Goal: Find specific page/section: Find specific page/section

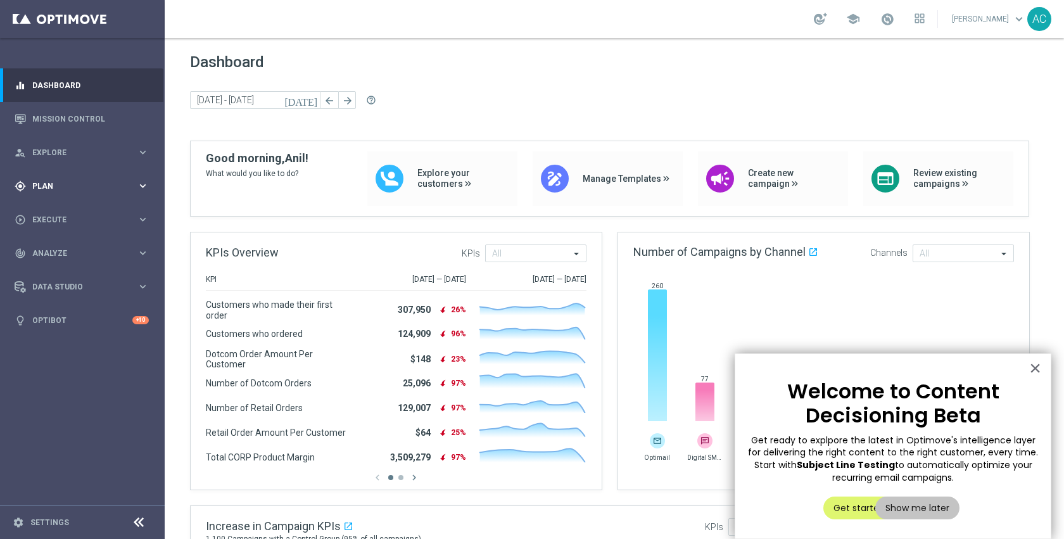
click at [74, 188] on span "Plan" at bounding box center [84, 186] width 104 height 8
click at [66, 215] on link "Target Groups" at bounding box center [82, 212] width 99 height 10
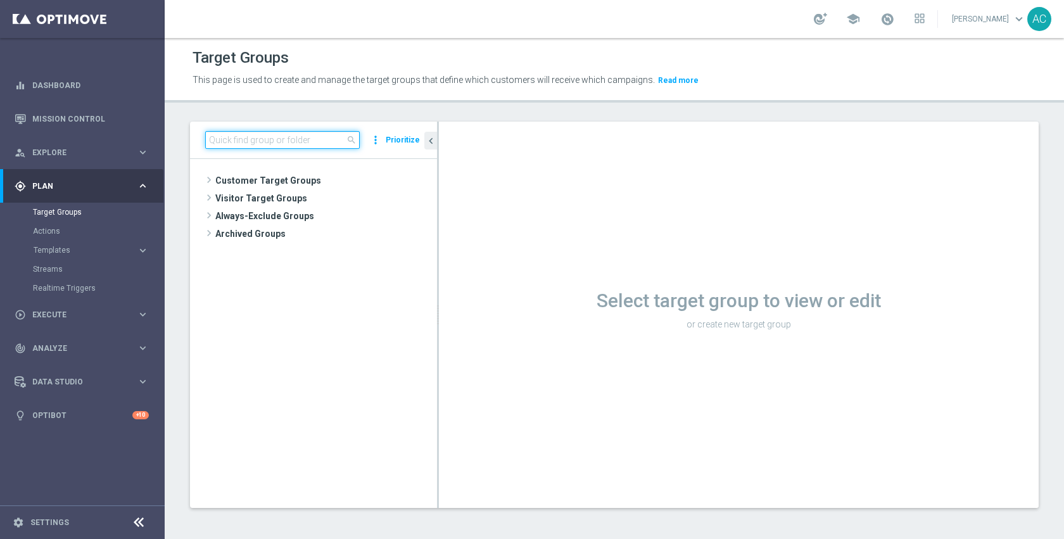
click at [321, 143] on input at bounding box center [282, 140] width 154 height 18
paste input "ST_Personalized_Offer_70406"
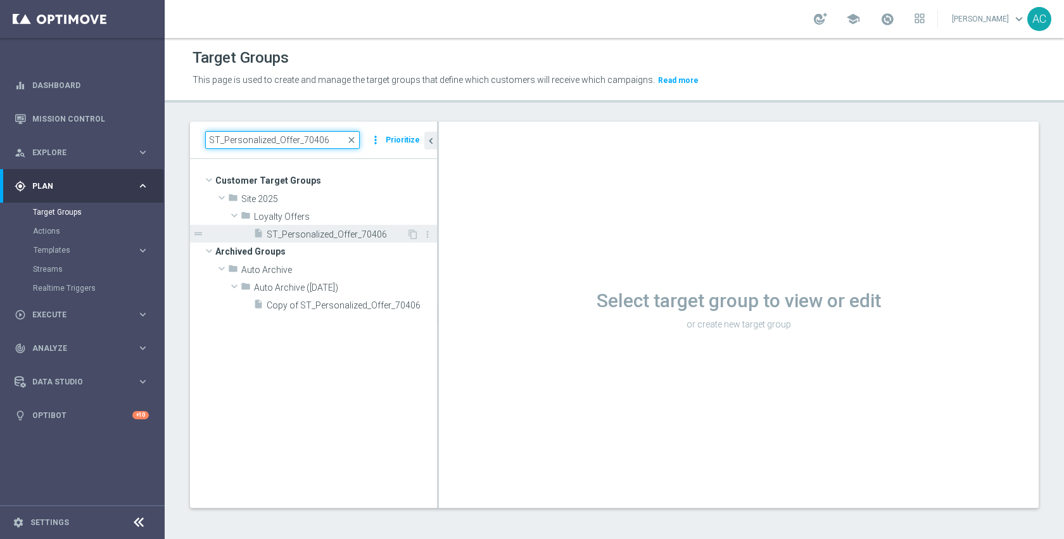
type input "ST_Personalized_Offer_70406"
click at [319, 227] on div "insert_drive_file ST_Personalized_Offer_70406" at bounding box center [329, 234] width 153 height 18
